Goal: Navigation & Orientation: Find specific page/section

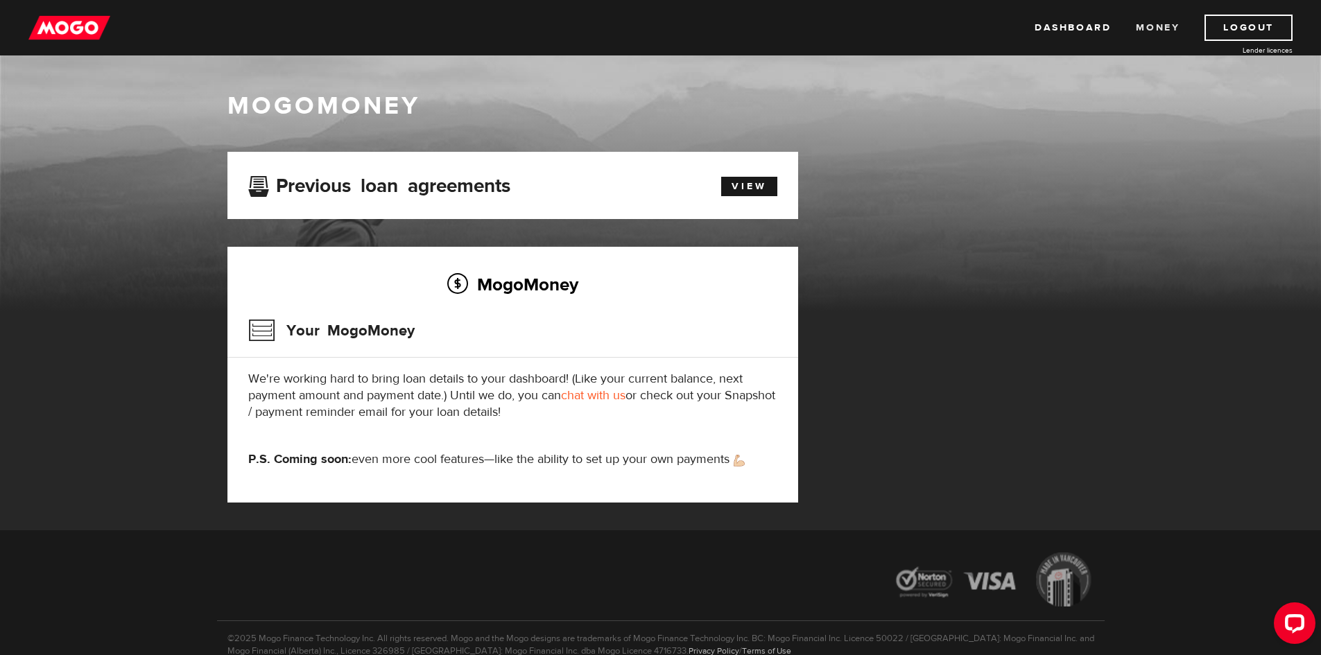
click at [1154, 21] on link "Money" at bounding box center [1158, 28] width 44 height 26
click at [1299, 635] on button "Open LiveChat chat widget" at bounding box center [1295, 624] width 42 height 42
click at [1229, 32] on link "Logout" at bounding box center [1248, 28] width 88 height 26
